Goal: Check status: Check status

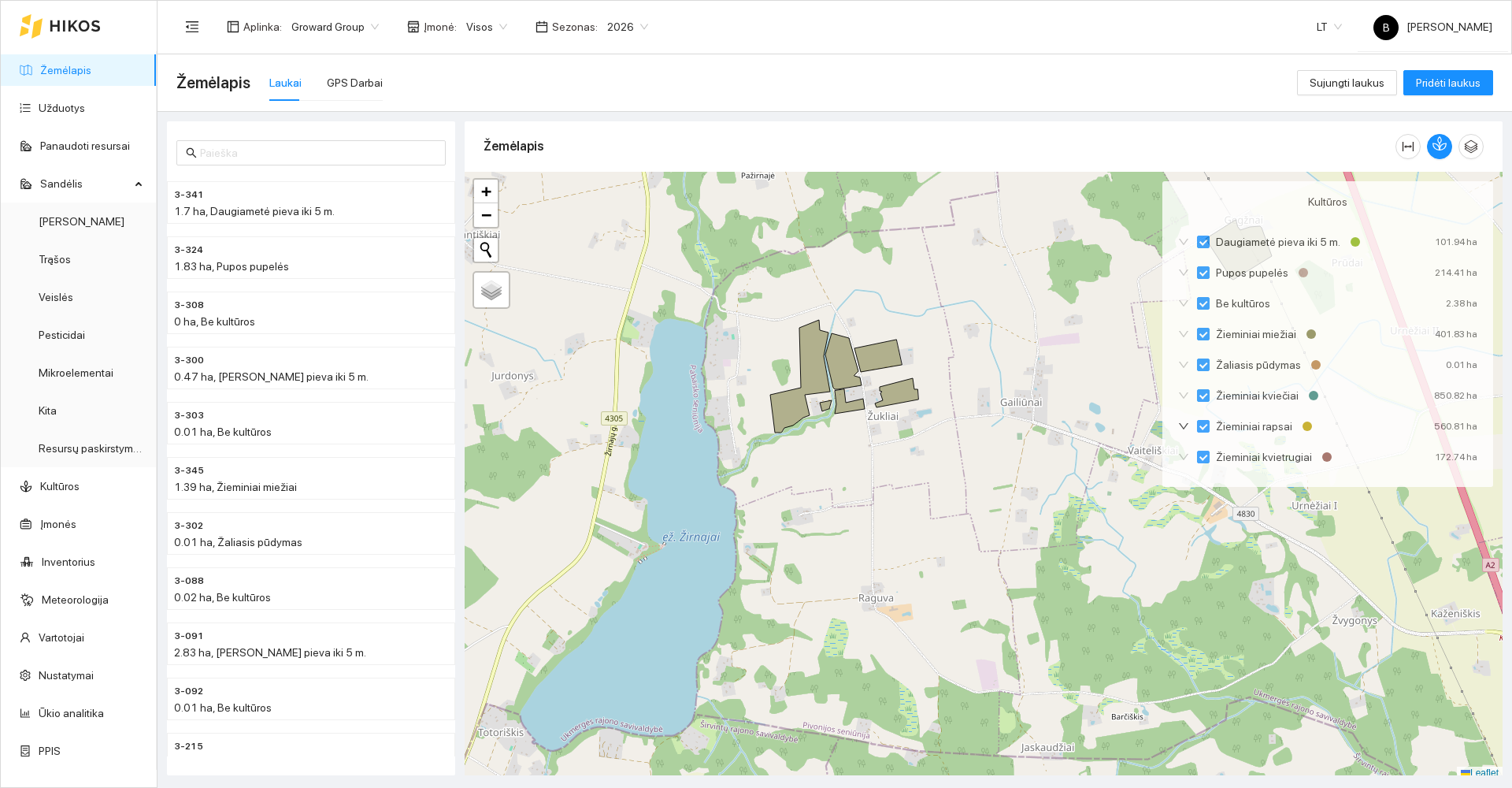
scroll to position [4, 0]
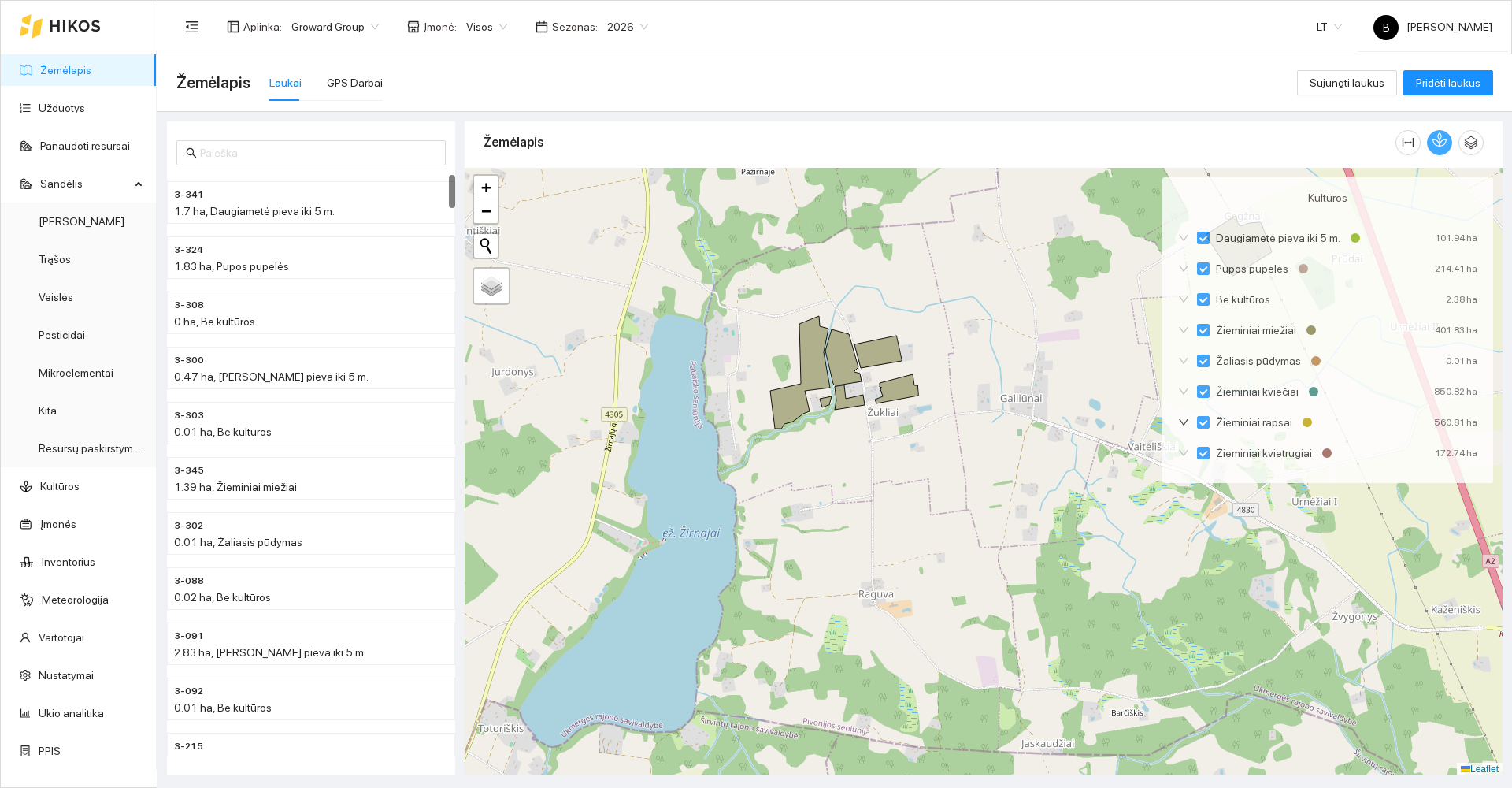
click at [1438, 145] on icon "button" at bounding box center [1437, 142] width 6 height 6
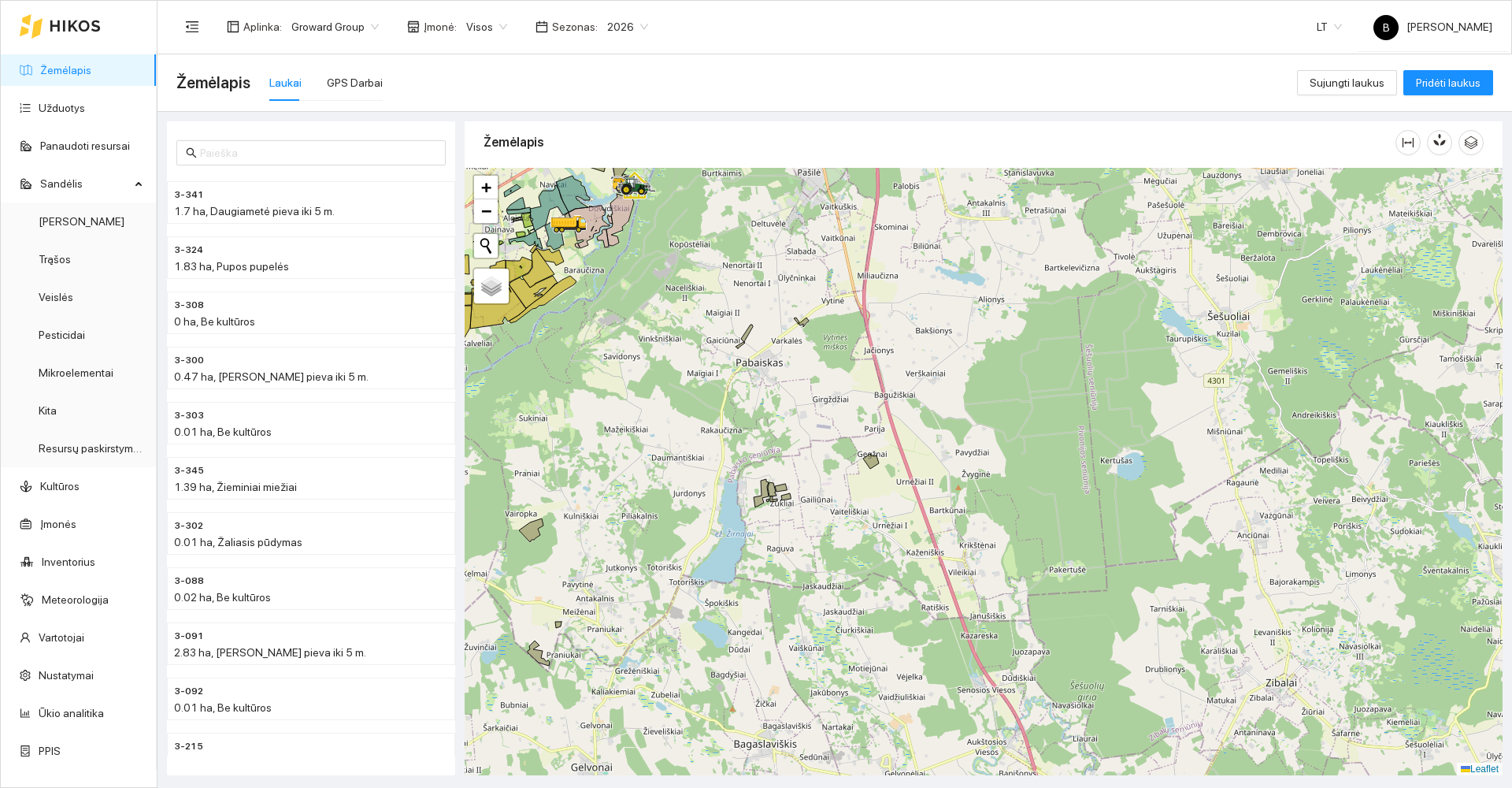
scroll to position [5, 0]
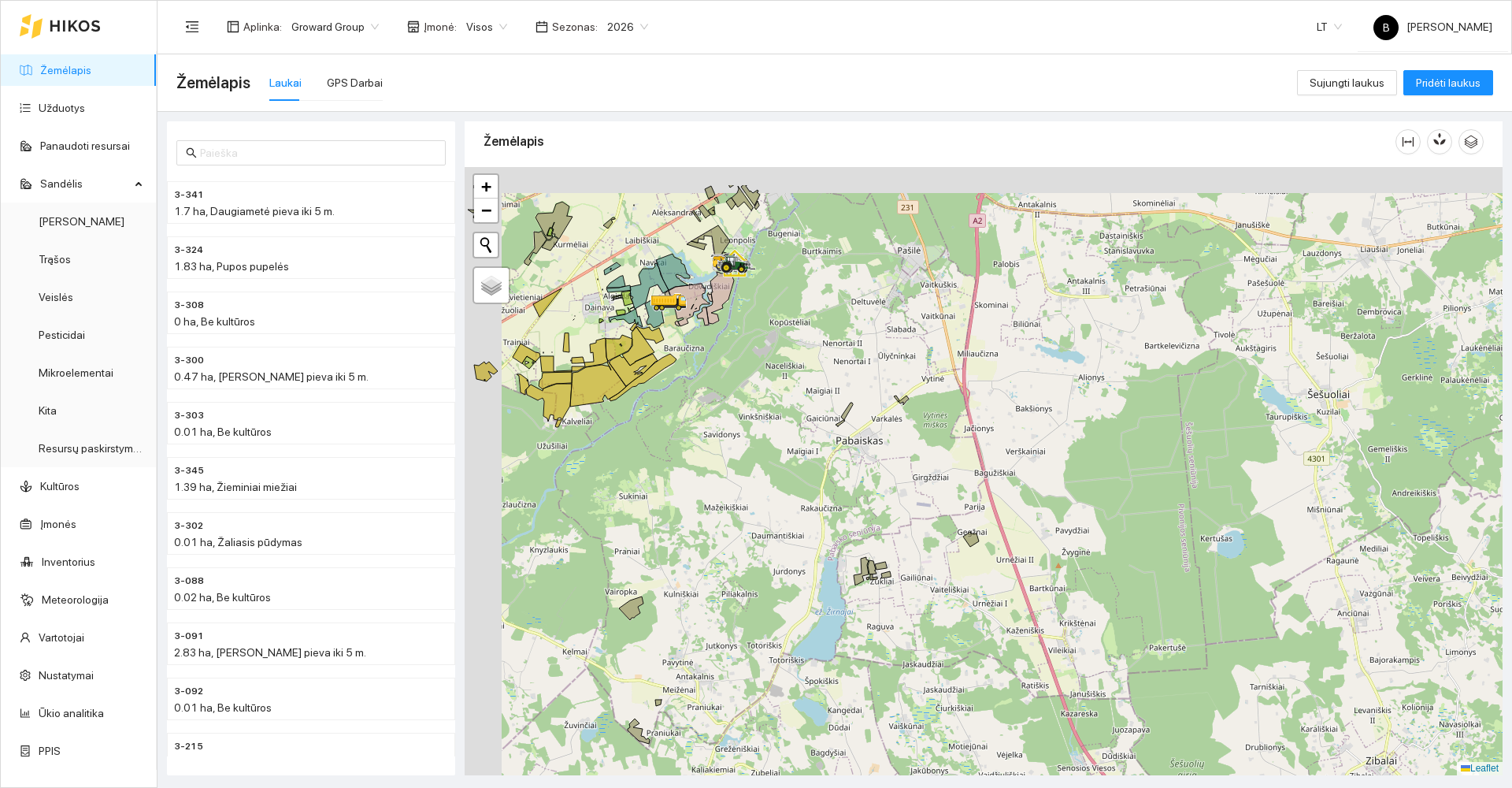
drag, startPoint x: 667, startPoint y: 403, endPoint x: 905, endPoint y: 561, distance: 285.7
click at [911, 572] on div at bounding box center [983, 470] width 1038 height 608
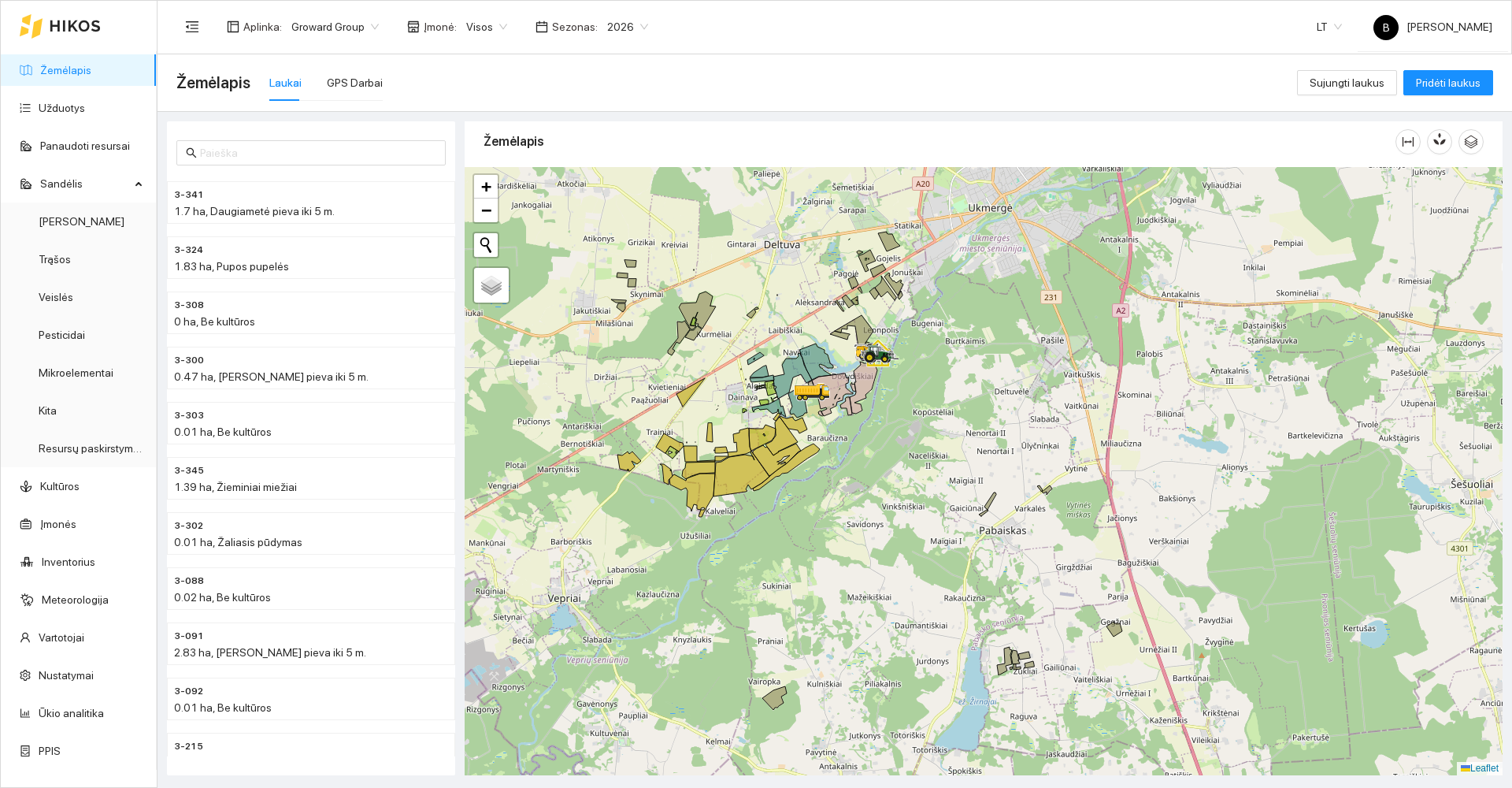
drag, startPoint x: 694, startPoint y: 610, endPoint x: 816, endPoint y: 488, distance: 172.5
click at [814, 489] on div at bounding box center [983, 470] width 1038 height 608
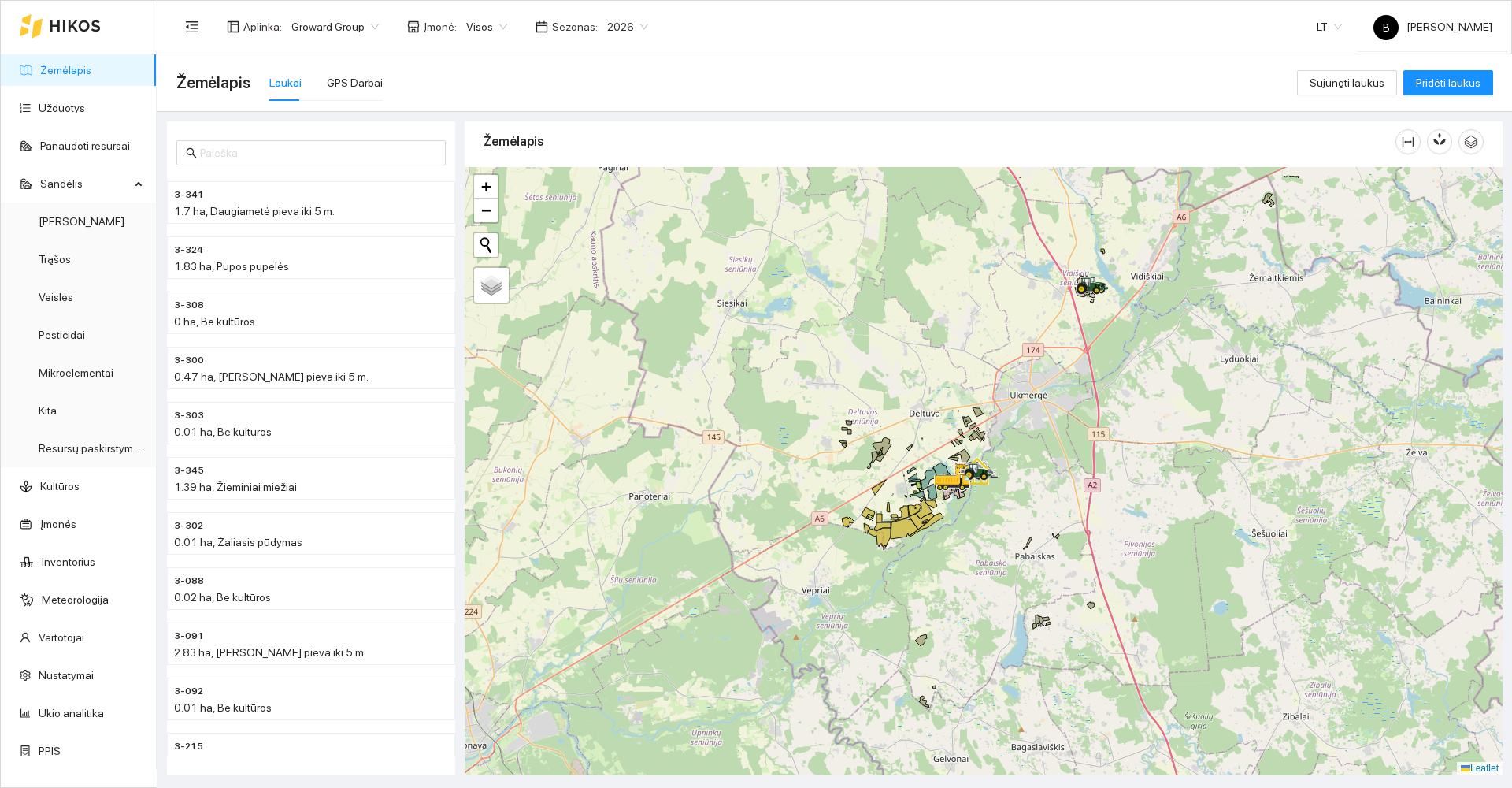
drag, startPoint x: 808, startPoint y: 565, endPoint x: 874, endPoint y: 630, distance: 92.6
click at [877, 632] on div at bounding box center [983, 470] width 1038 height 608
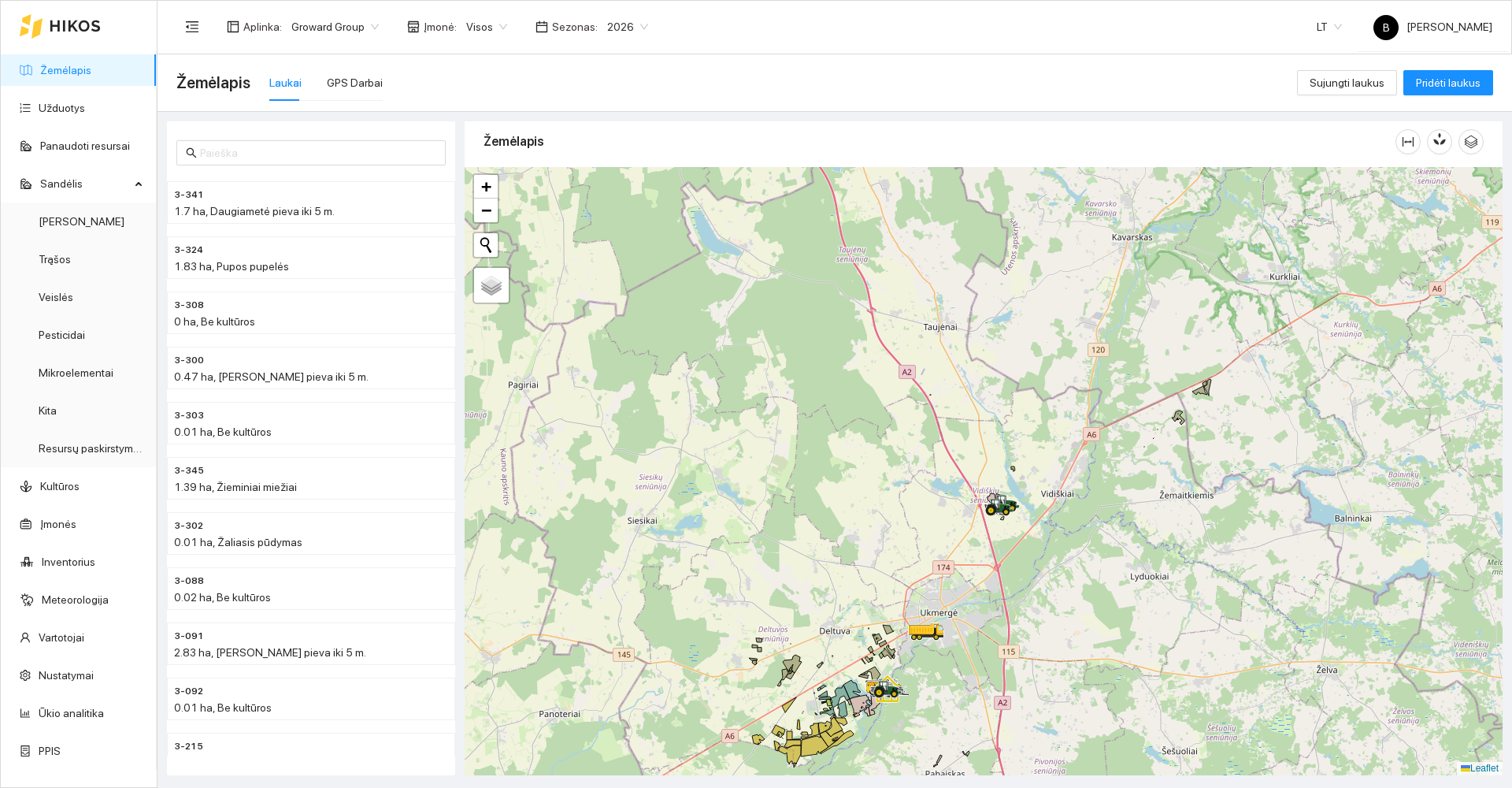
drag, startPoint x: 807, startPoint y: 592, endPoint x: 796, endPoint y: 500, distance: 92.7
click at [796, 501] on div at bounding box center [983, 470] width 1038 height 608
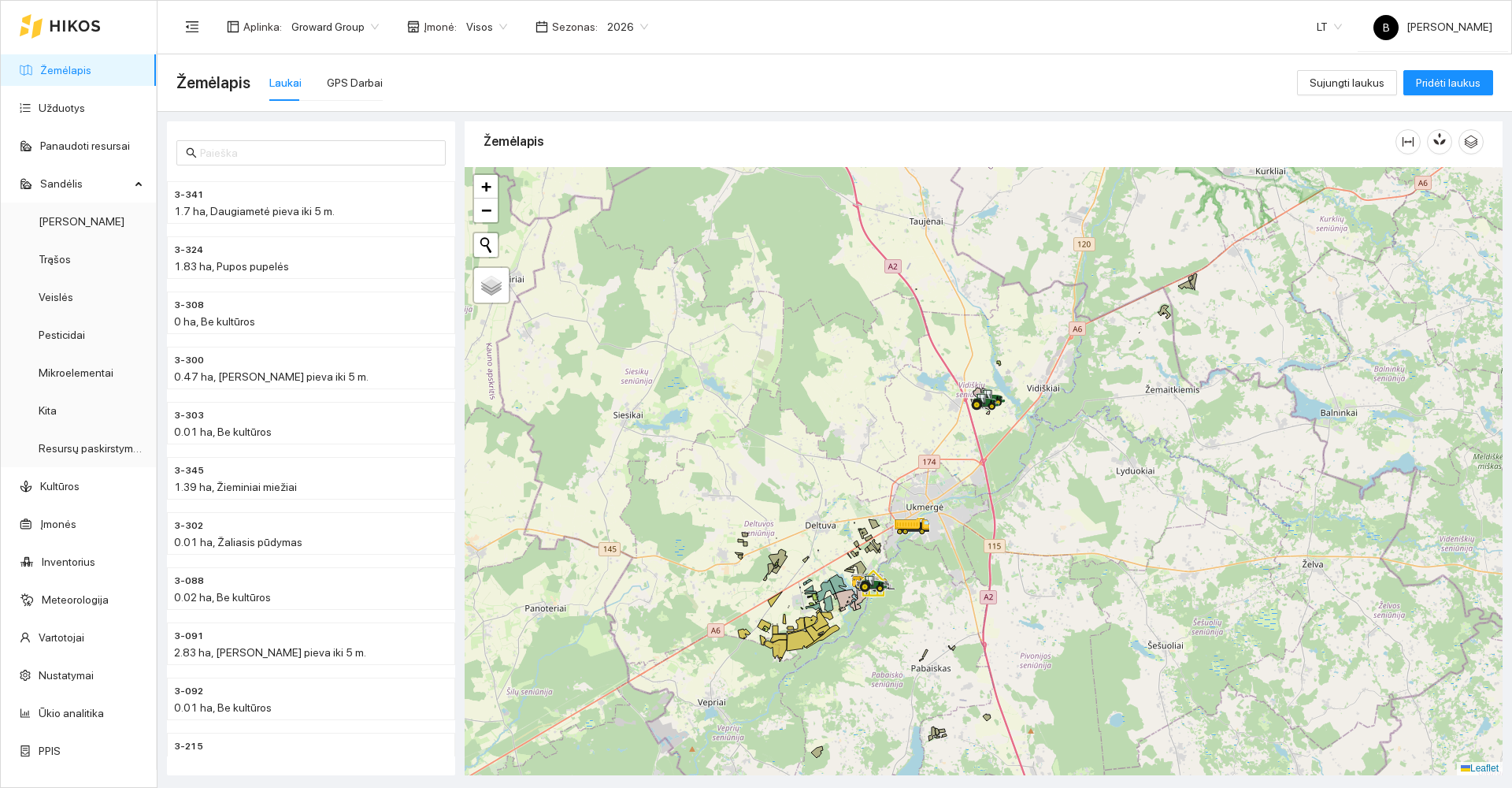
drag, startPoint x: 871, startPoint y: 496, endPoint x: 873, endPoint y: 435, distance: 61.0
click at [873, 435] on div at bounding box center [983, 470] width 1038 height 608
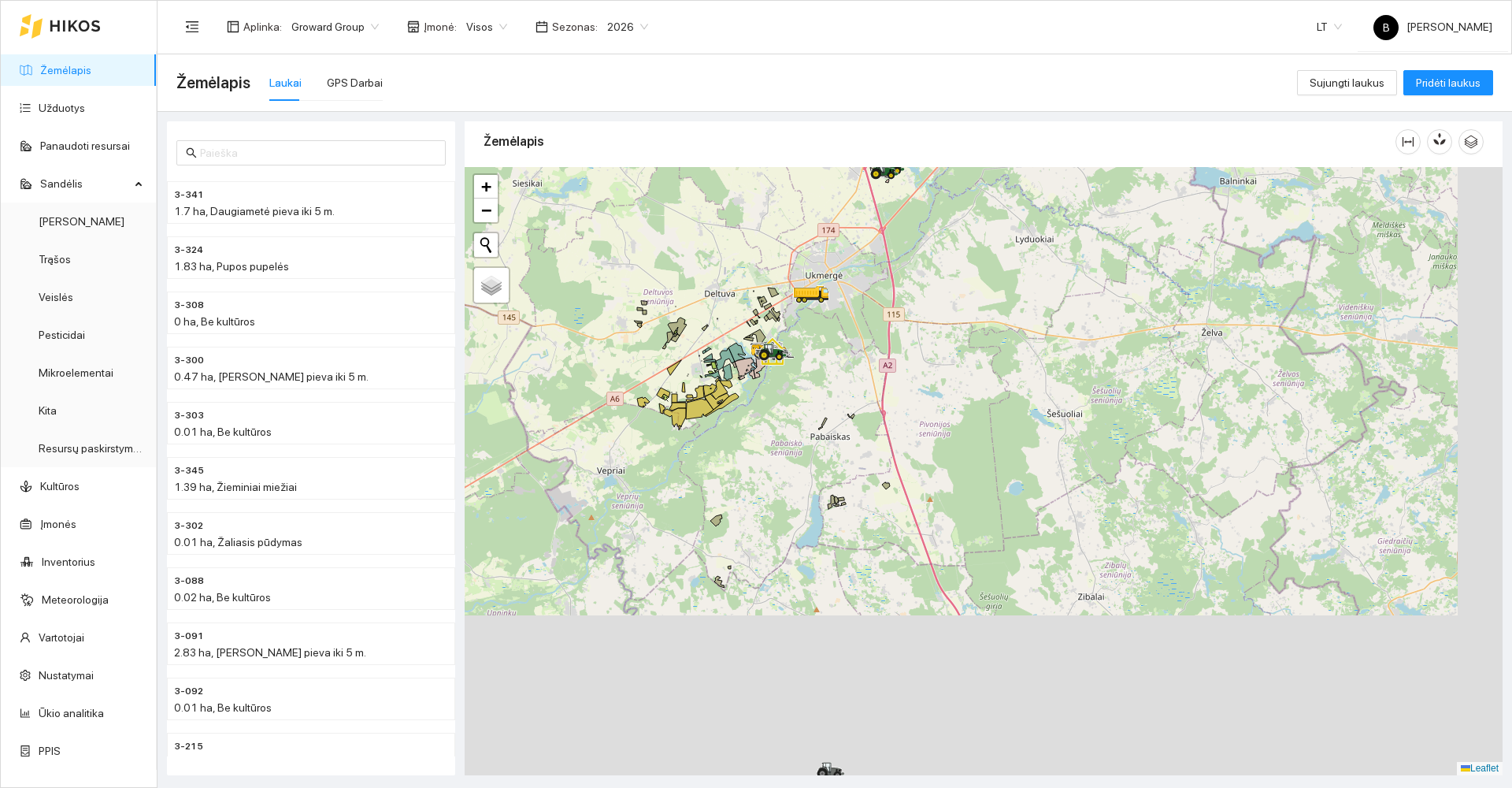
drag, startPoint x: 804, startPoint y: 684, endPoint x: 644, endPoint y: 388, distance: 336.5
click at [647, 404] on div at bounding box center [983, 470] width 1038 height 608
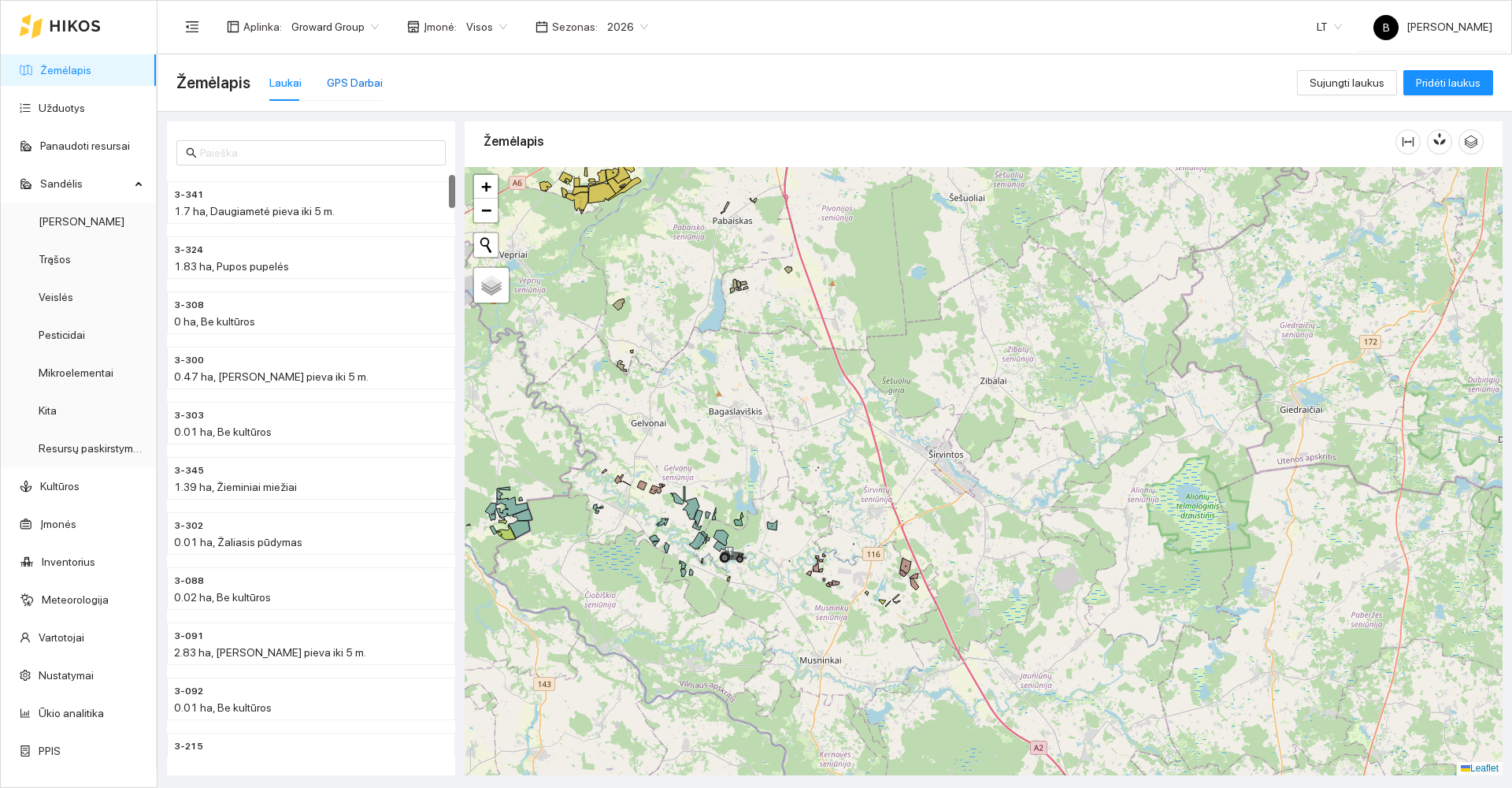
click at [338, 85] on div "GPS Darbai" at bounding box center [355, 83] width 56 height 17
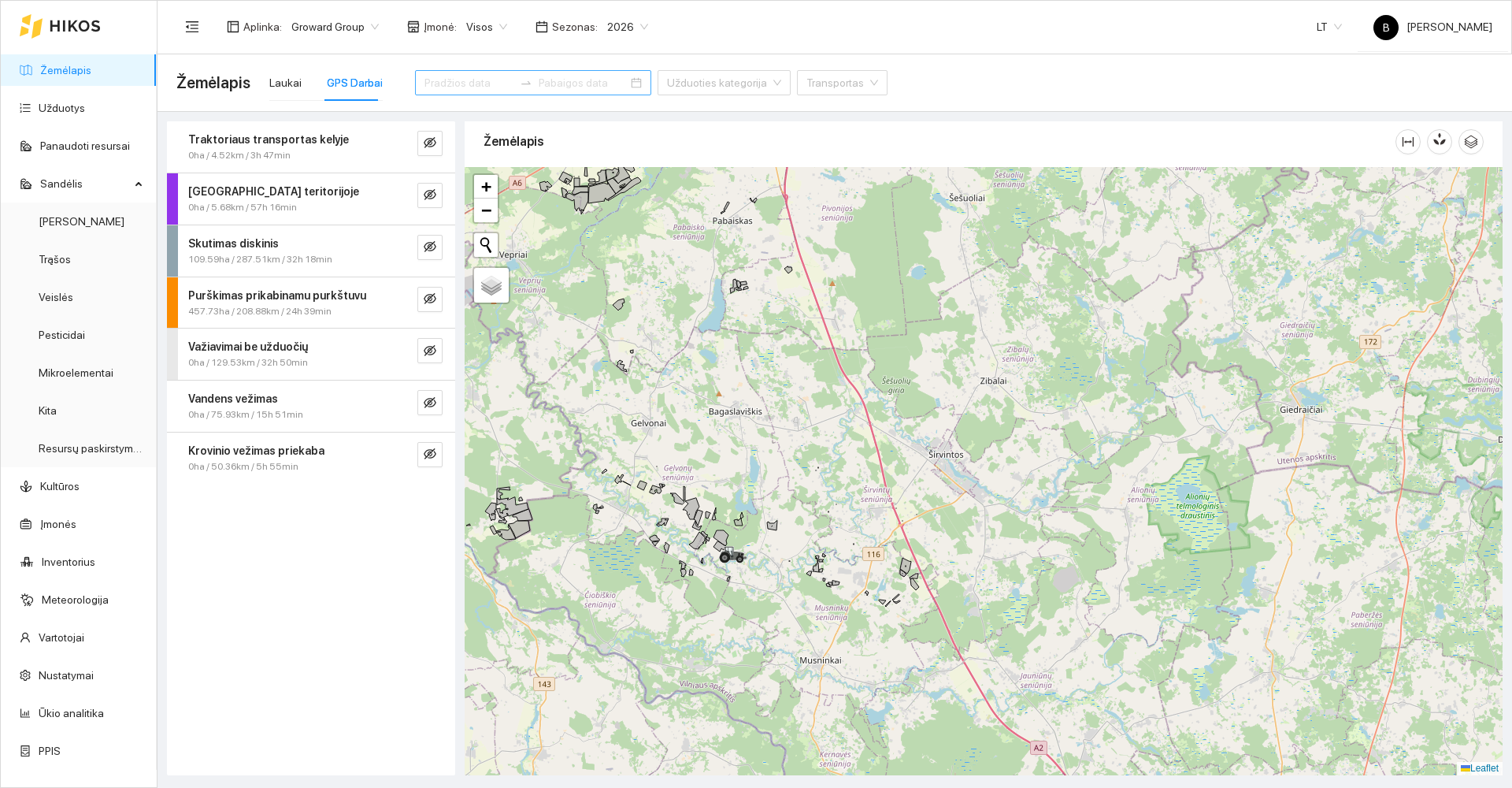
click at [488, 83] on input at bounding box center [469, 83] width 89 height 17
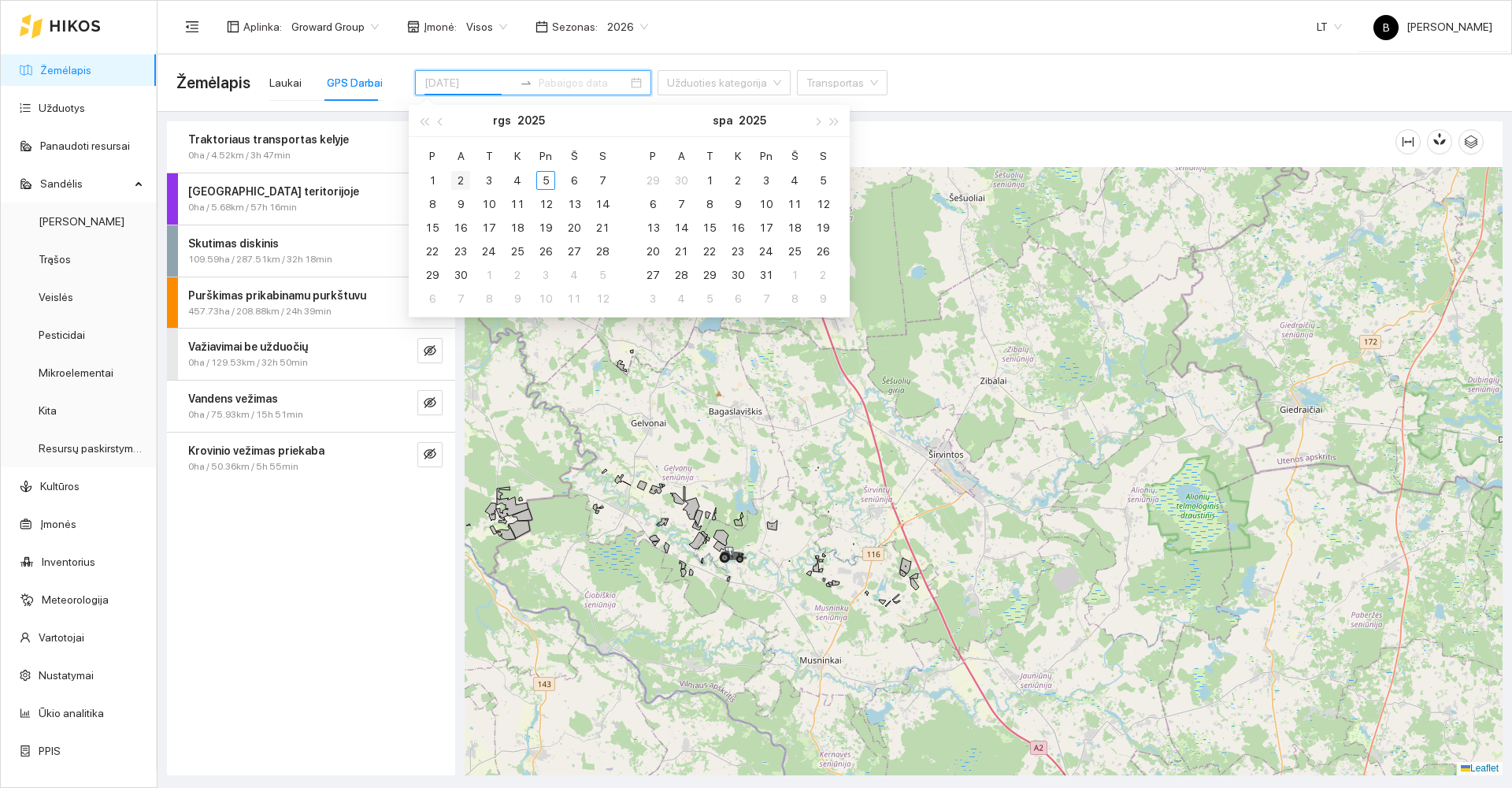
type input "[DATE]"
click at [461, 179] on div "2" at bounding box center [461, 180] width 19 height 19
type input "[DATE]"
click at [545, 179] on div "5" at bounding box center [546, 180] width 19 height 19
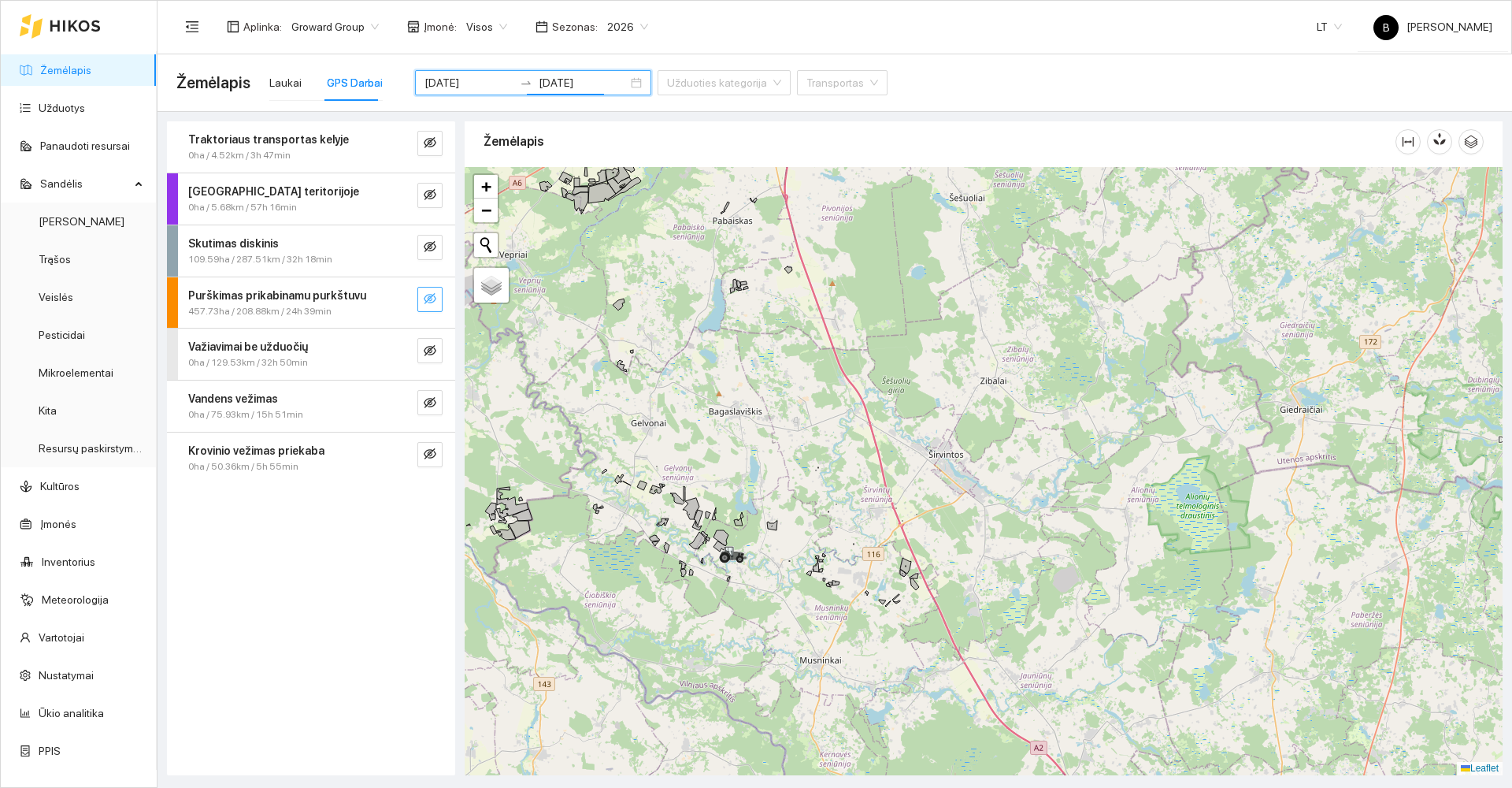
click at [428, 299] on icon "eye-invisible" at bounding box center [430, 299] width 13 height 11
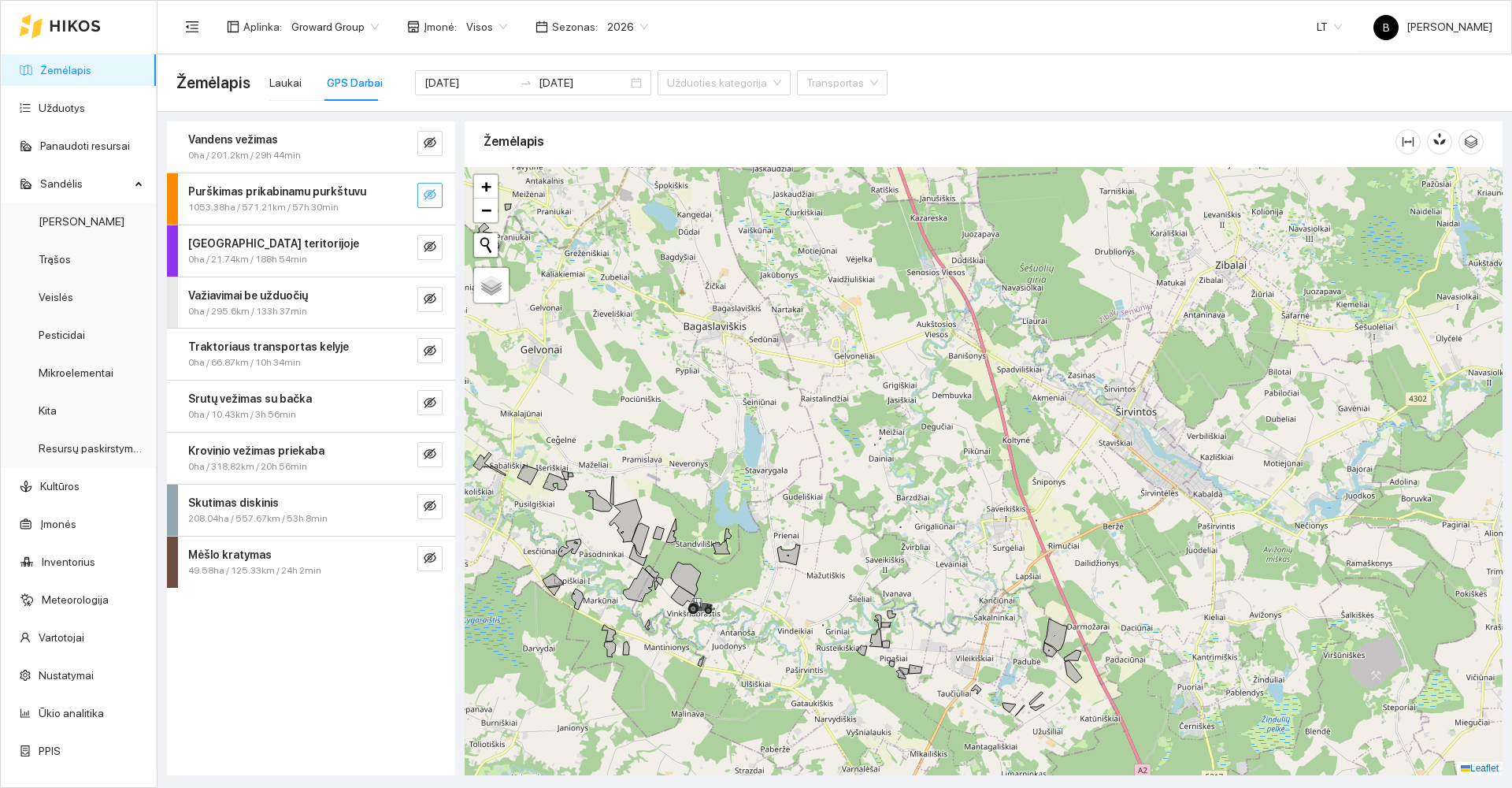
click at [432, 196] on icon "eye-invisible" at bounding box center [430, 194] width 13 height 13
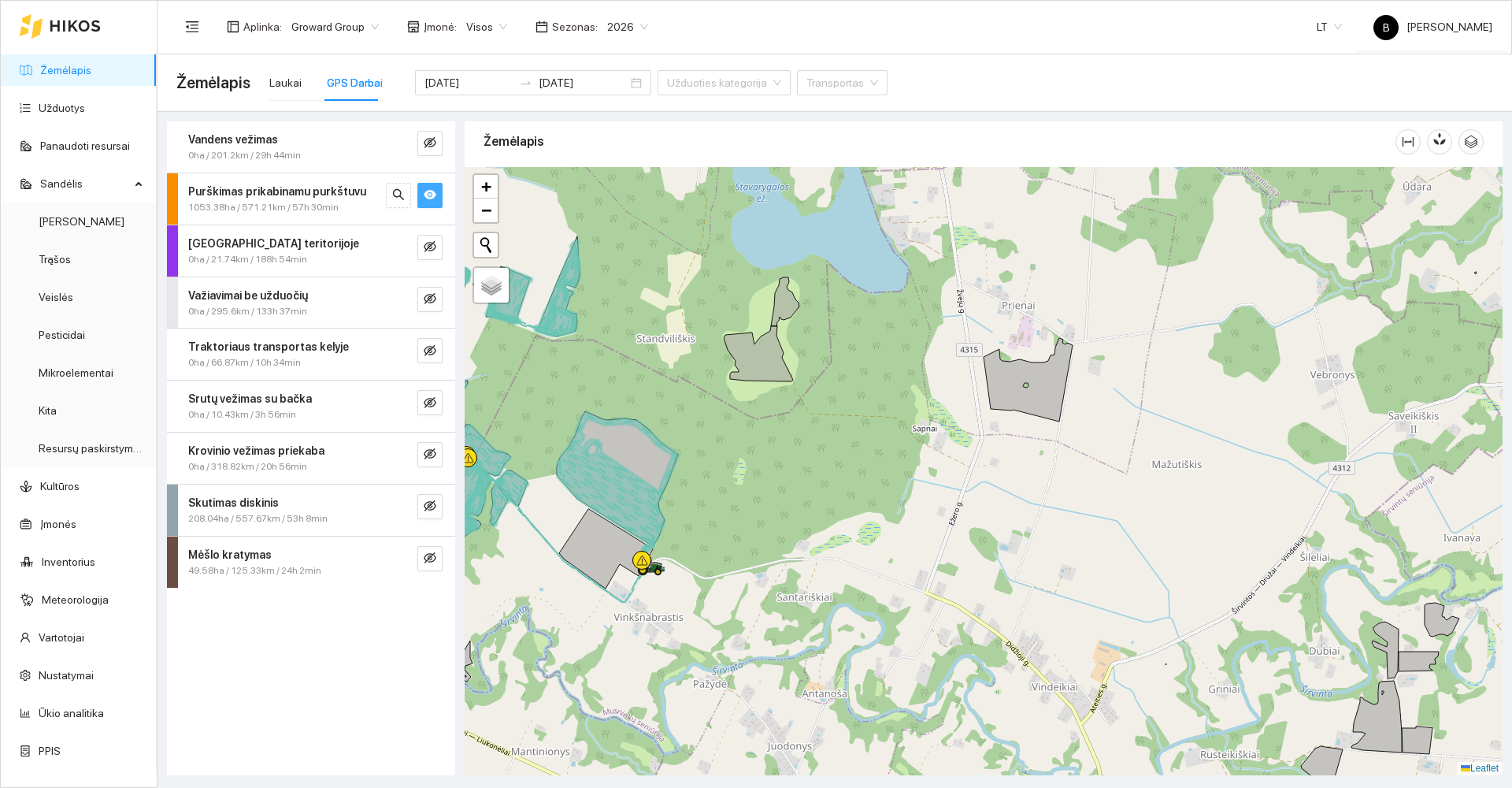
drag, startPoint x: 722, startPoint y: 545, endPoint x: 790, endPoint y: 416, distance: 145.8
click at [790, 416] on div at bounding box center [983, 470] width 1038 height 608
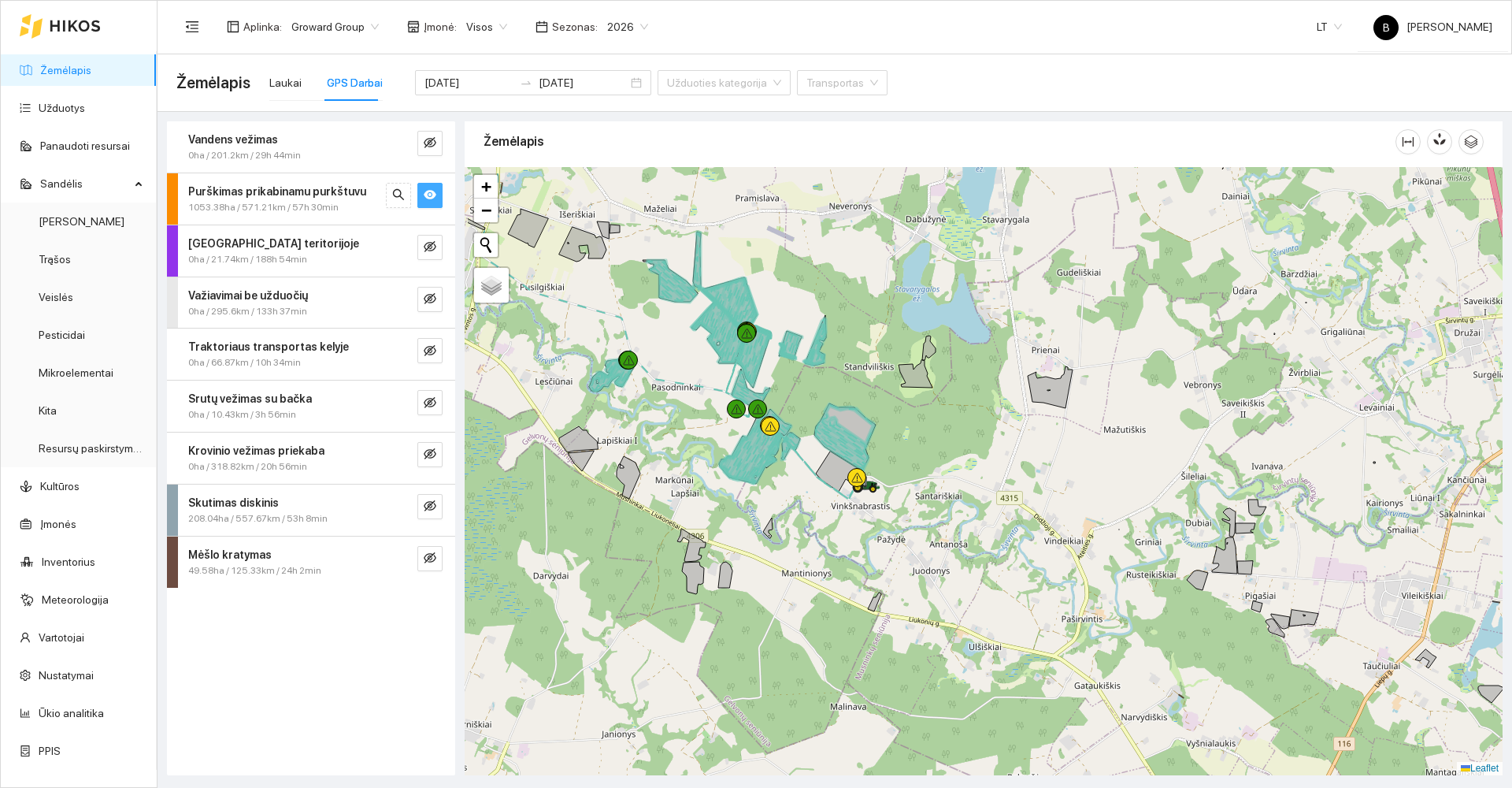
drag, startPoint x: 523, startPoint y: 500, endPoint x: 642, endPoint y: 533, distance: 123.5
click at [644, 538] on div at bounding box center [983, 470] width 1038 height 608
